Goal: Complete application form

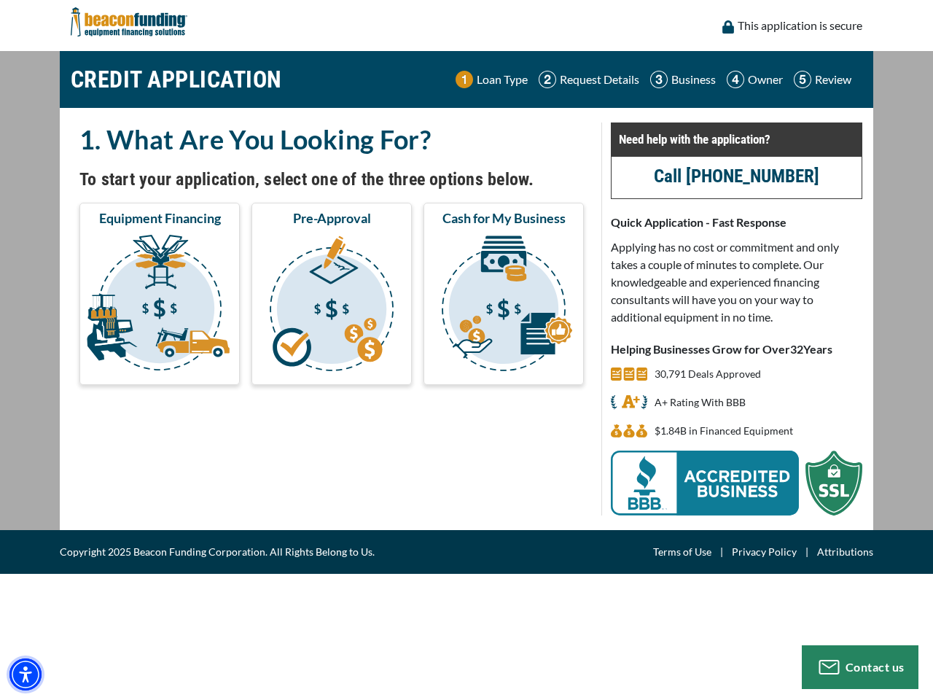
click at [26, 675] on img "Accessibility Menu" at bounding box center [25, 674] width 32 height 32
click at [160, 306] on body "Skip to main content Enable accessibility for low vision Open the accessibility…" at bounding box center [466, 350] width 933 height 700
click at [332, 306] on body "Skip to main content Enable accessibility for low vision Open the accessibility…" at bounding box center [466, 350] width 933 height 700
click at [504, 306] on body "Skip to main content Enable accessibility for low vision Open the accessibility…" at bounding box center [466, 350] width 933 height 700
click at [860, 667] on body "Skip to main content Enable accessibility for low vision Open the accessibility…" at bounding box center [466, 350] width 933 height 700
